Goal: Find specific page/section: Find specific page/section

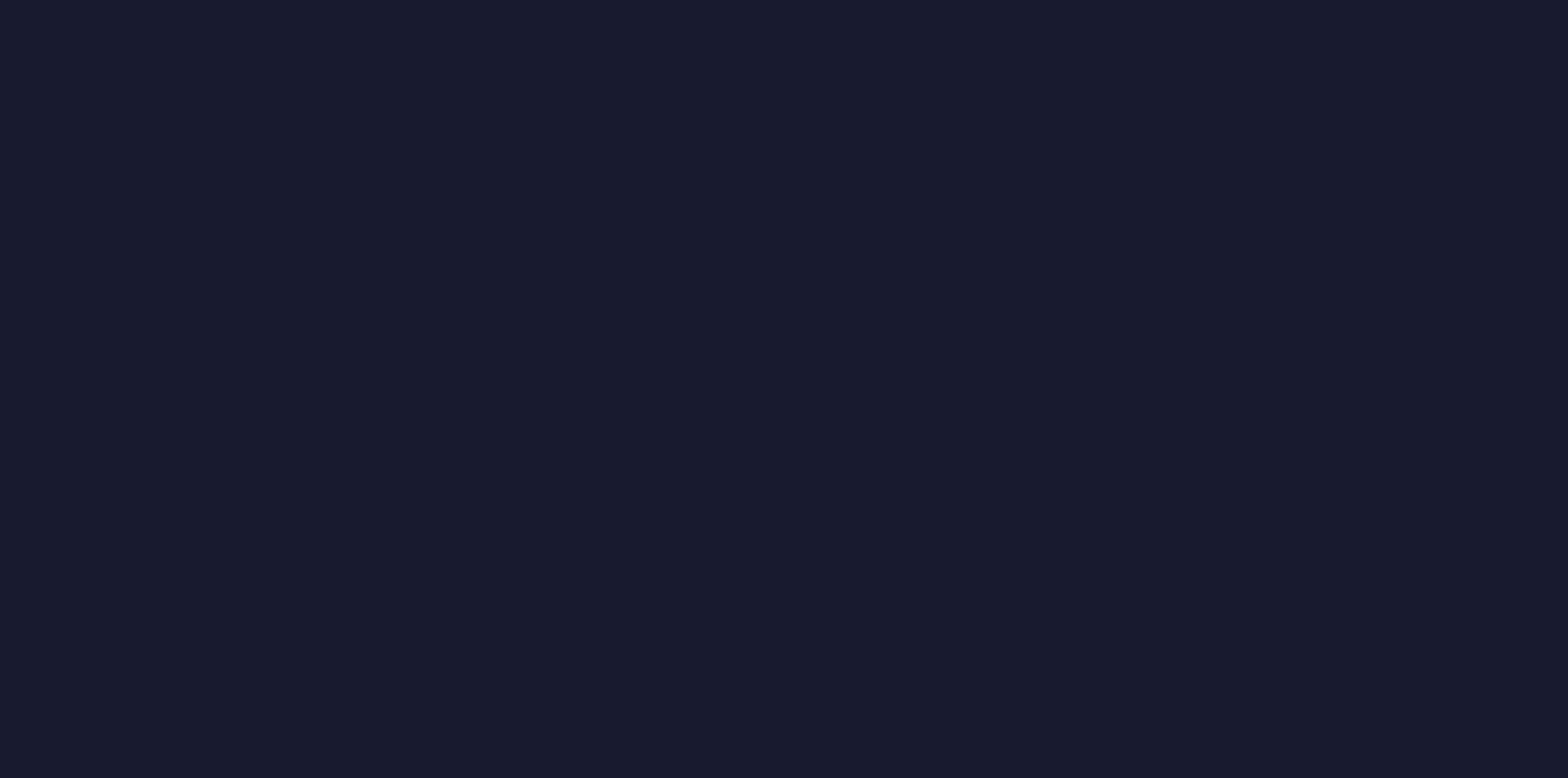
click at [595, 364] on body at bounding box center [784, 389] width 1568 height 778
click at [1270, 448] on body at bounding box center [784, 389] width 1568 height 778
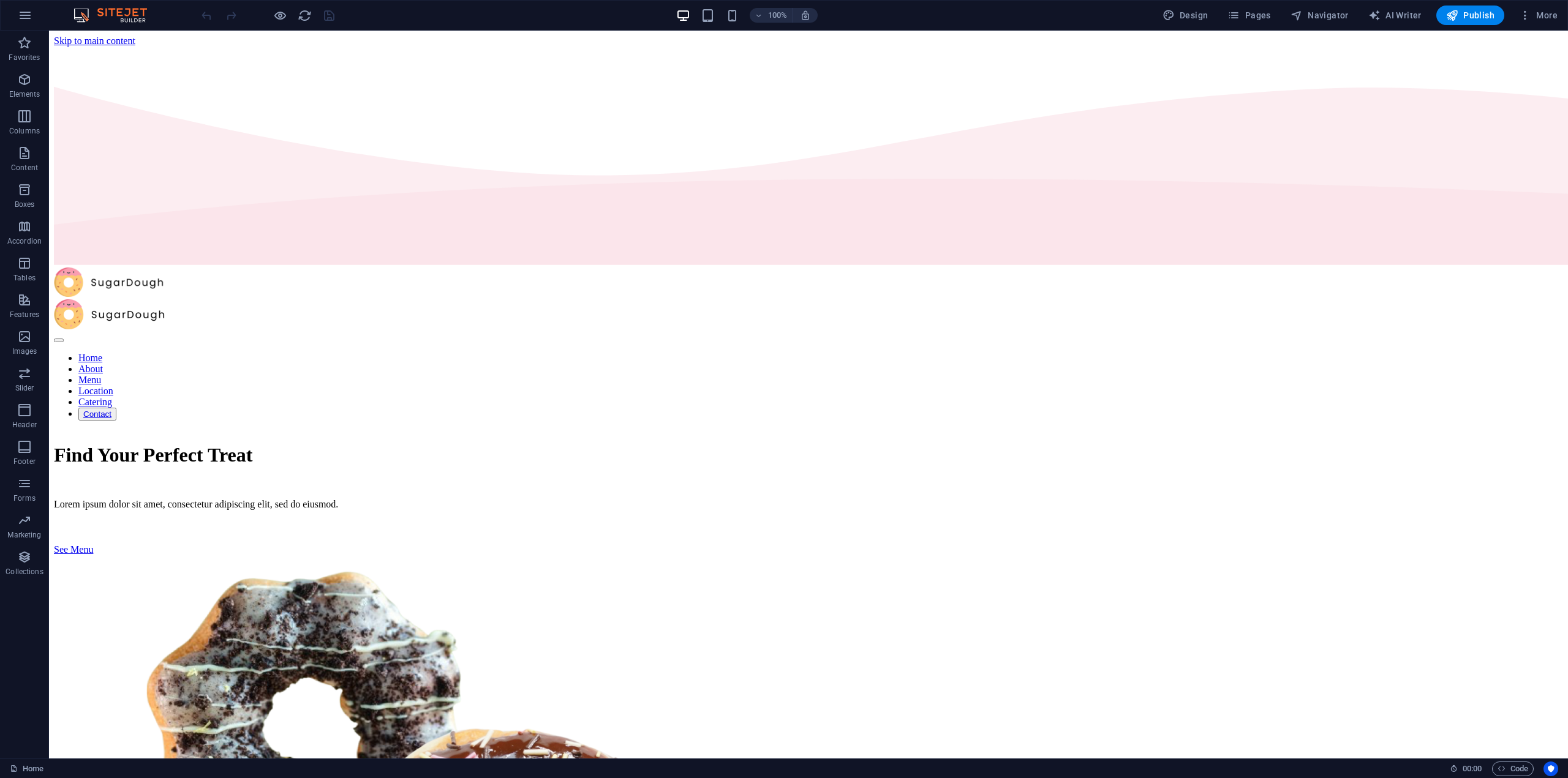
scroll to position [62, 0]
